Goal: Information Seeking & Learning: Learn about a topic

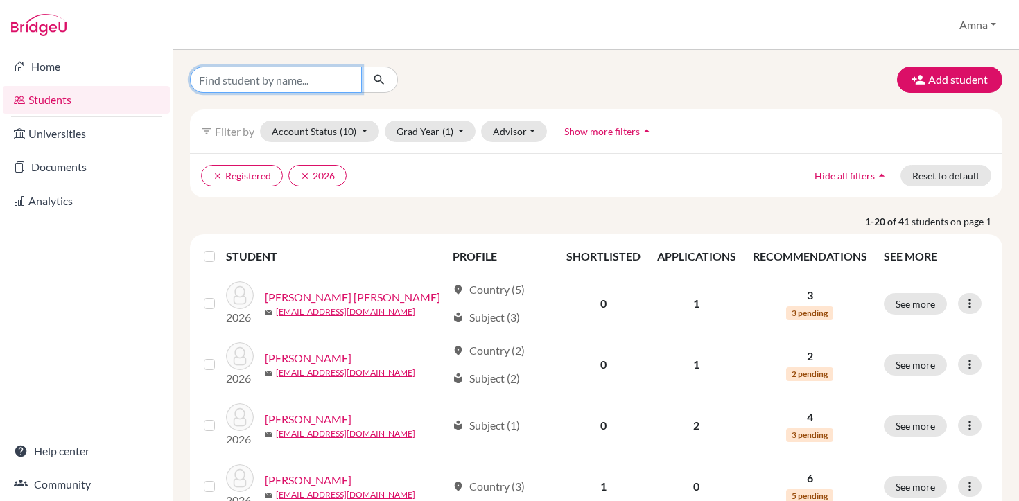
click at [278, 78] on input "Find student by name..." at bounding box center [276, 80] width 172 height 26
click at [215, 78] on input "[PERSON_NAME]" at bounding box center [276, 80] width 172 height 26
type input "[PERSON_NAME]"
click at [377, 78] on icon "submit" at bounding box center [379, 80] width 14 height 14
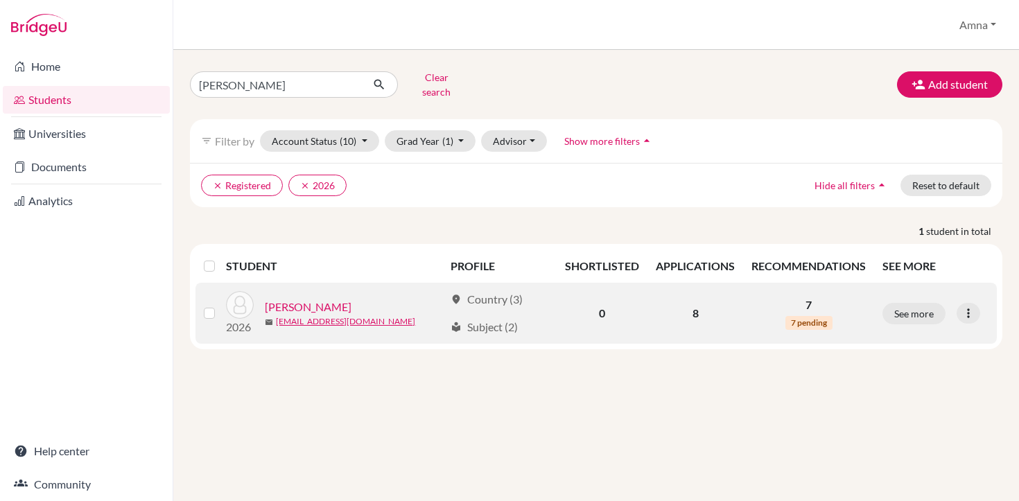
click at [306, 299] on link "[PERSON_NAME]" at bounding box center [308, 307] width 87 height 17
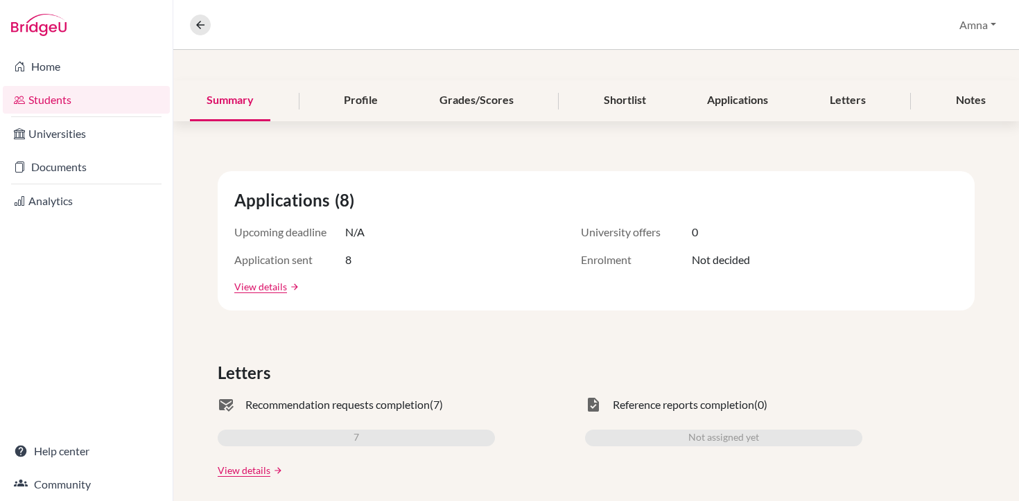
scroll to position [143, 0]
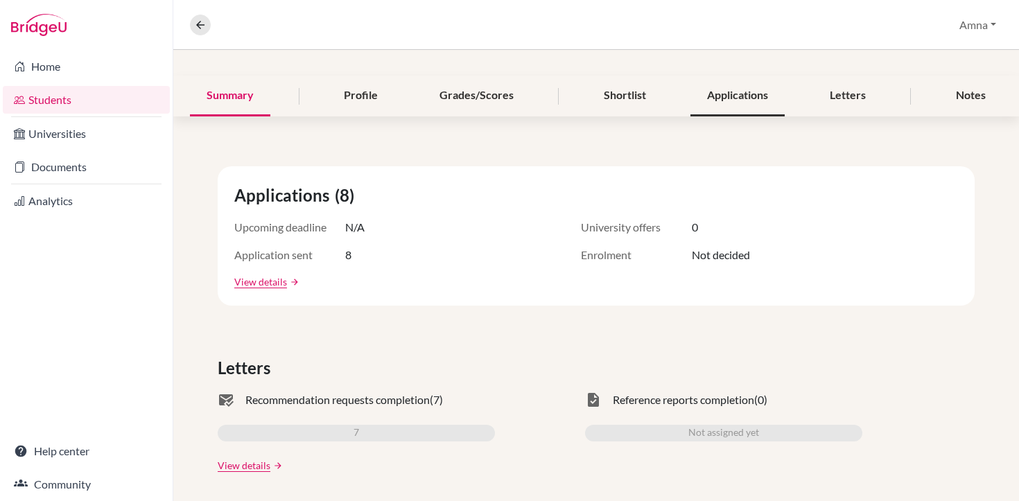
click at [733, 99] on div "Applications" at bounding box center [738, 96] width 94 height 41
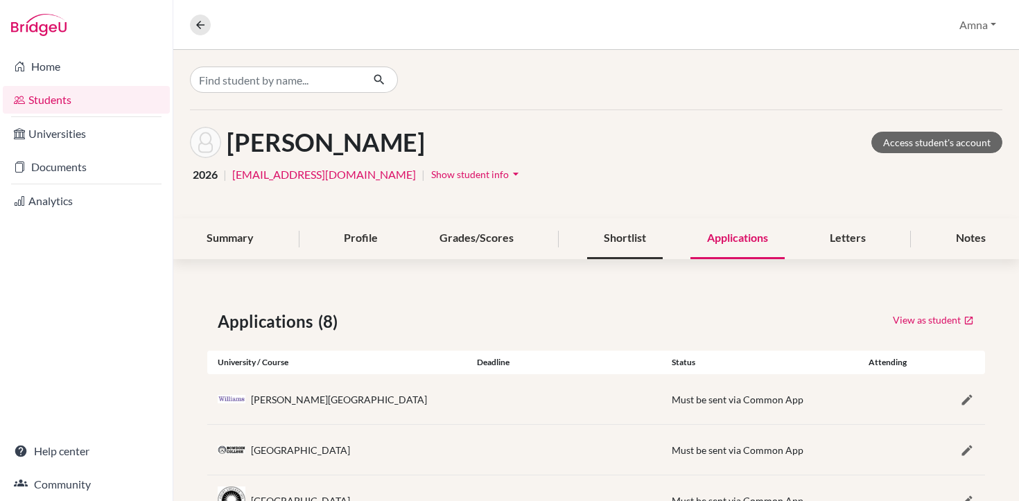
click at [631, 241] on div "Shortlist" at bounding box center [625, 238] width 76 height 41
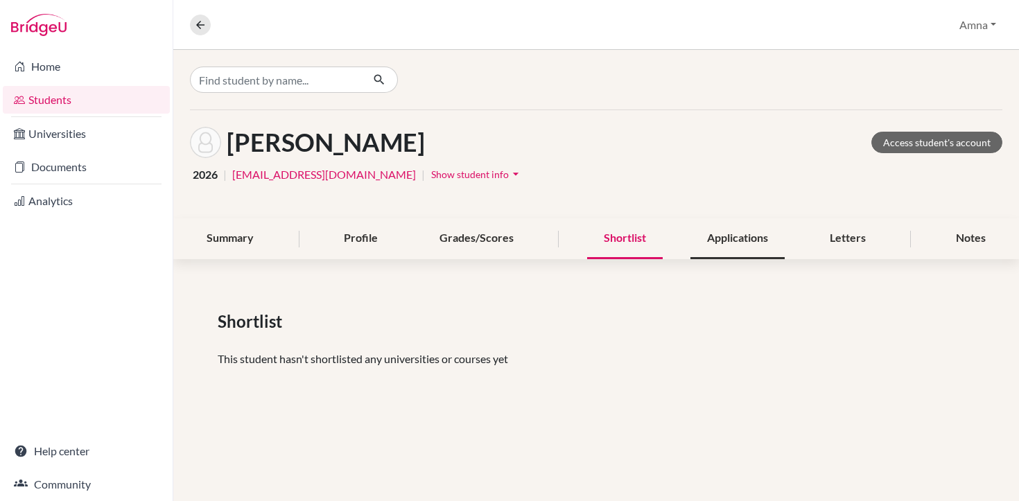
click at [718, 241] on div "Applications" at bounding box center [738, 238] width 94 height 41
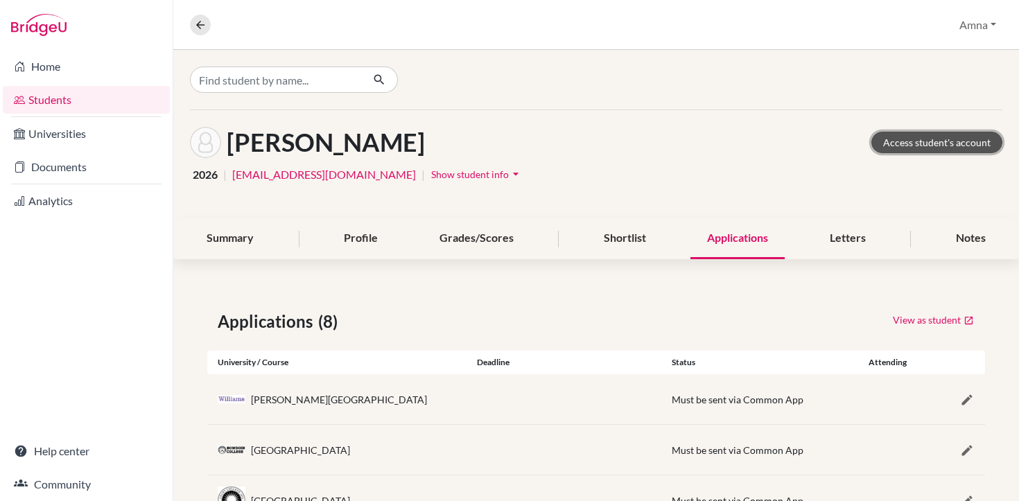
click at [905, 139] on link "Access student's account" at bounding box center [937, 142] width 131 height 21
